Goal: Check status

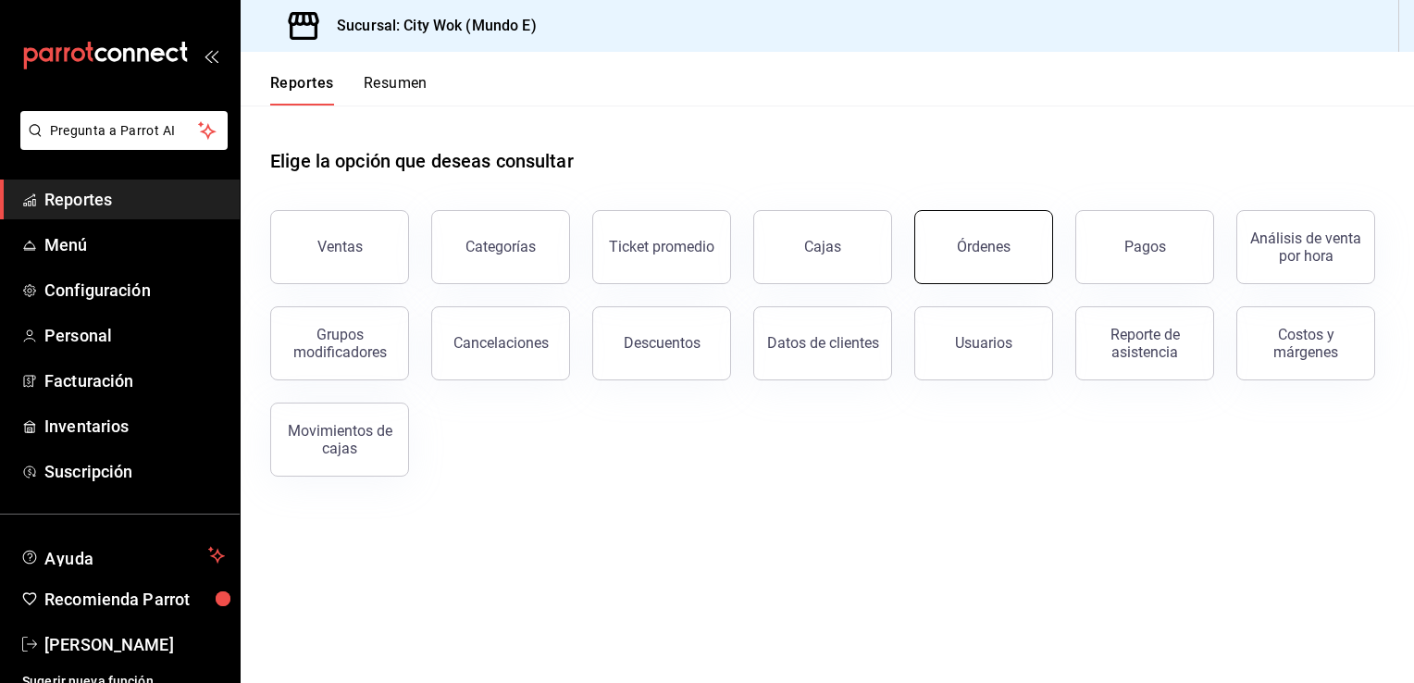
click at [1000, 238] on button "Órdenes" at bounding box center [983, 247] width 139 height 74
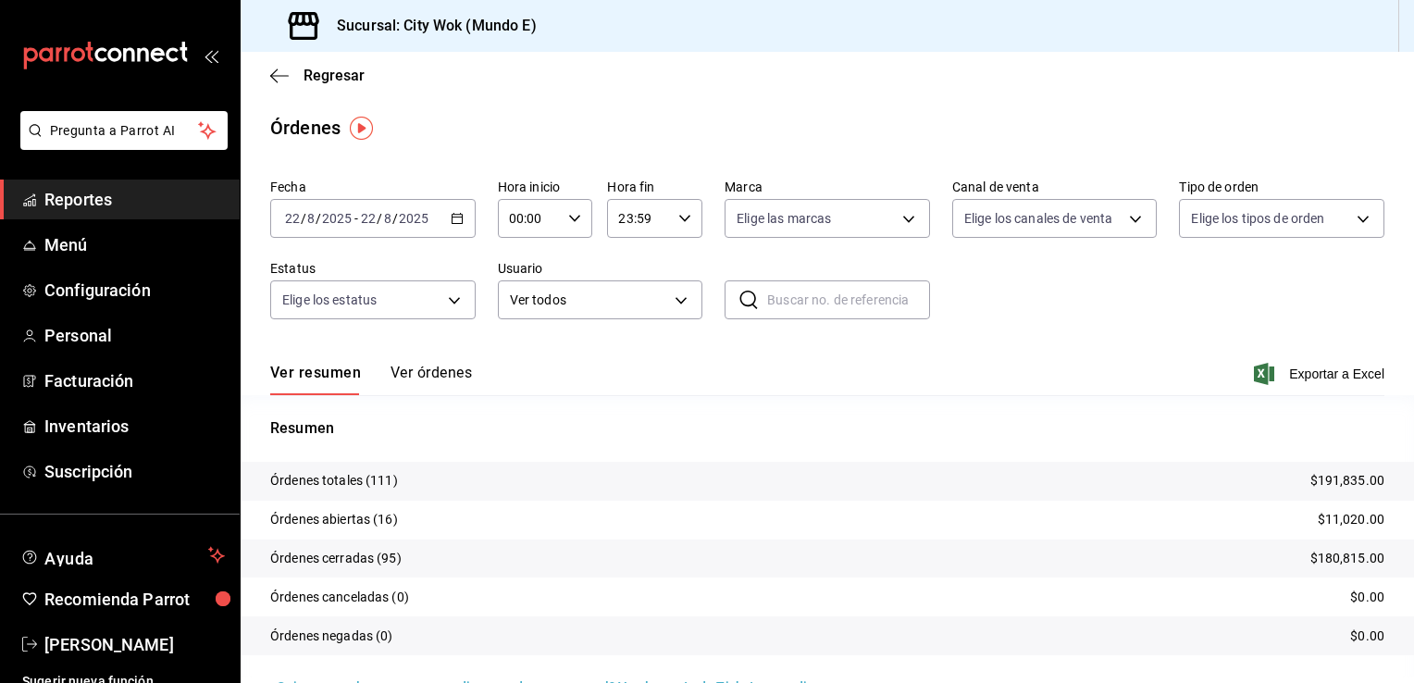
scroll to position [43, 0]
